Goal: Information Seeking & Learning: Learn about a topic

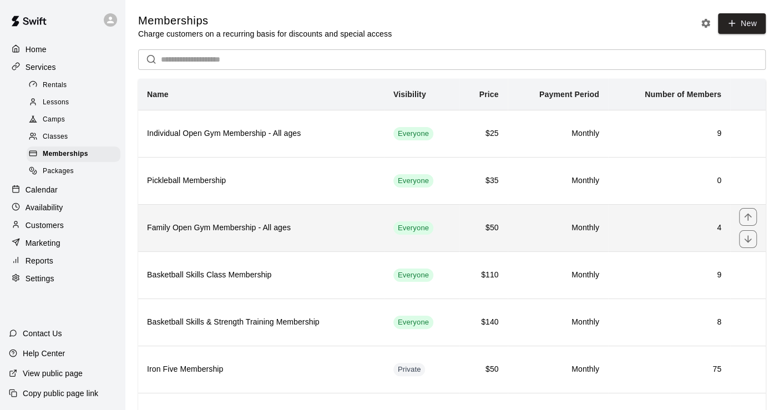
click at [273, 237] on th "Family Open Gym Membership - All ages" at bounding box center [261, 227] width 246 height 47
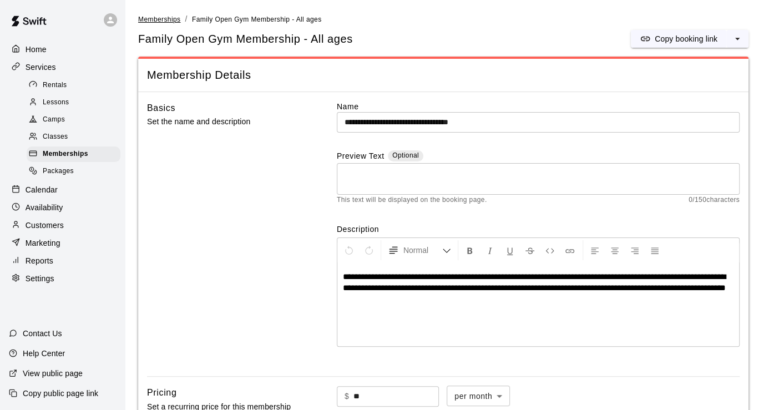
click at [160, 19] on span "Memberships" at bounding box center [159, 20] width 42 height 8
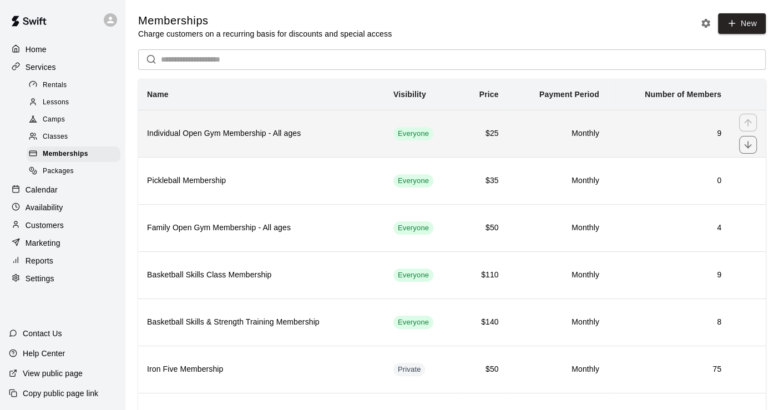
click at [328, 135] on h6 "Individual Open Gym Membership - All ages" at bounding box center [261, 134] width 229 height 12
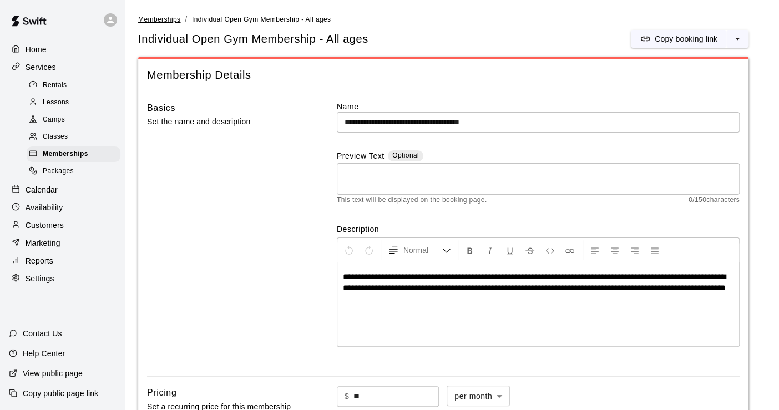
click at [166, 16] on span "Memberships" at bounding box center [159, 20] width 42 height 8
